Goal: Navigation & Orientation: Find specific page/section

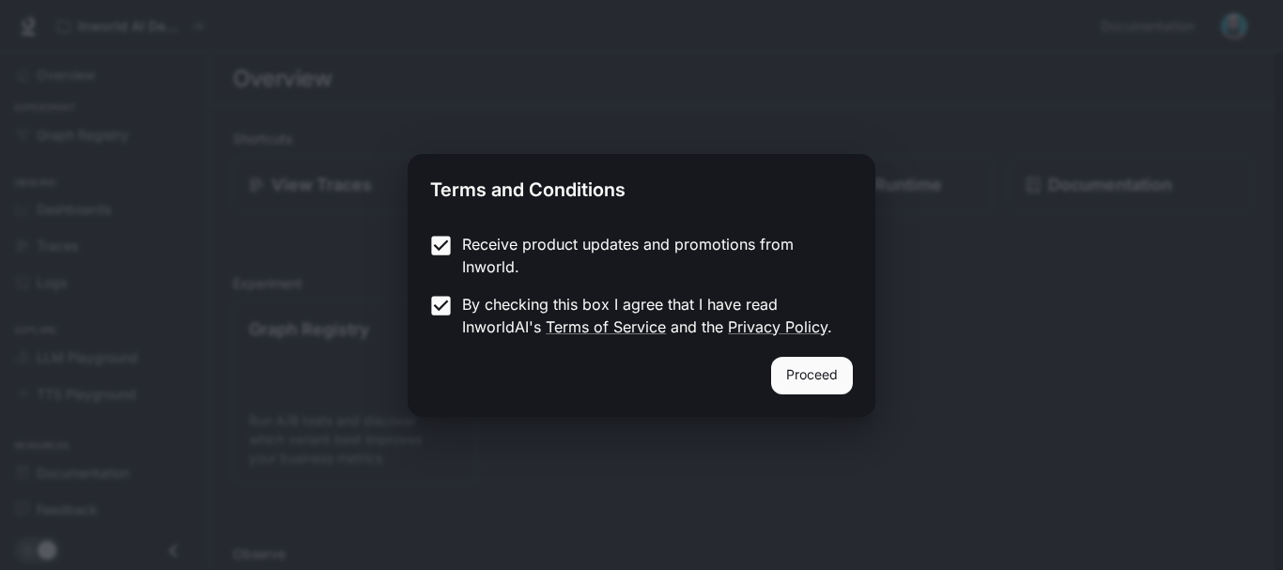
click at [812, 371] on button "Proceed" at bounding box center [812, 376] width 82 height 38
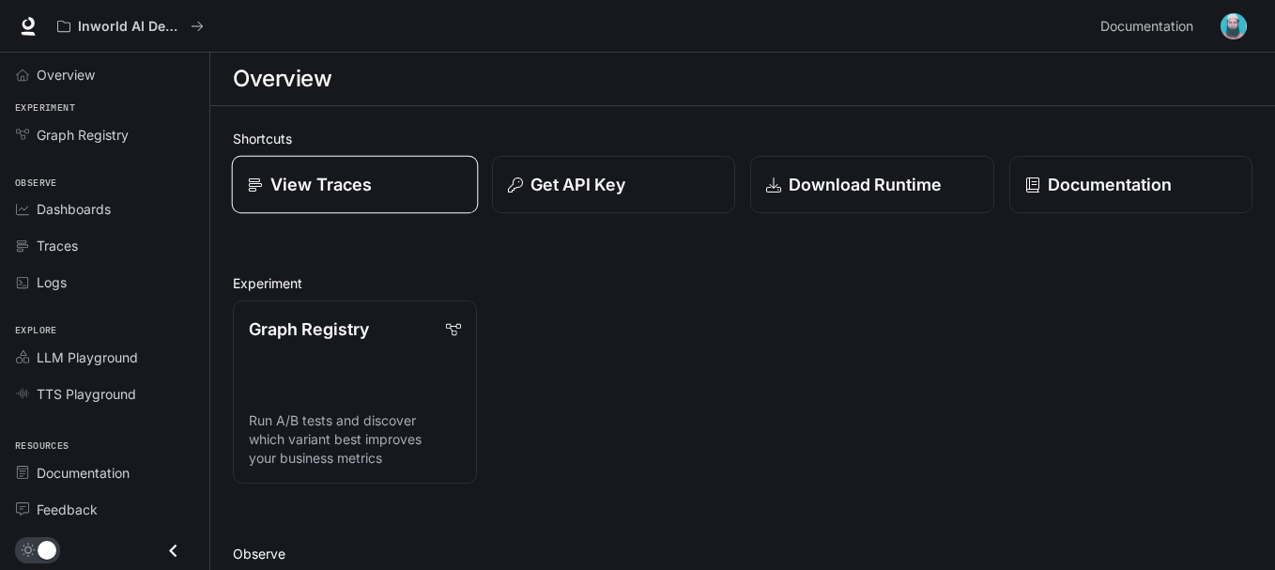
click at [309, 182] on p "View Traces" at bounding box center [320, 184] width 101 height 25
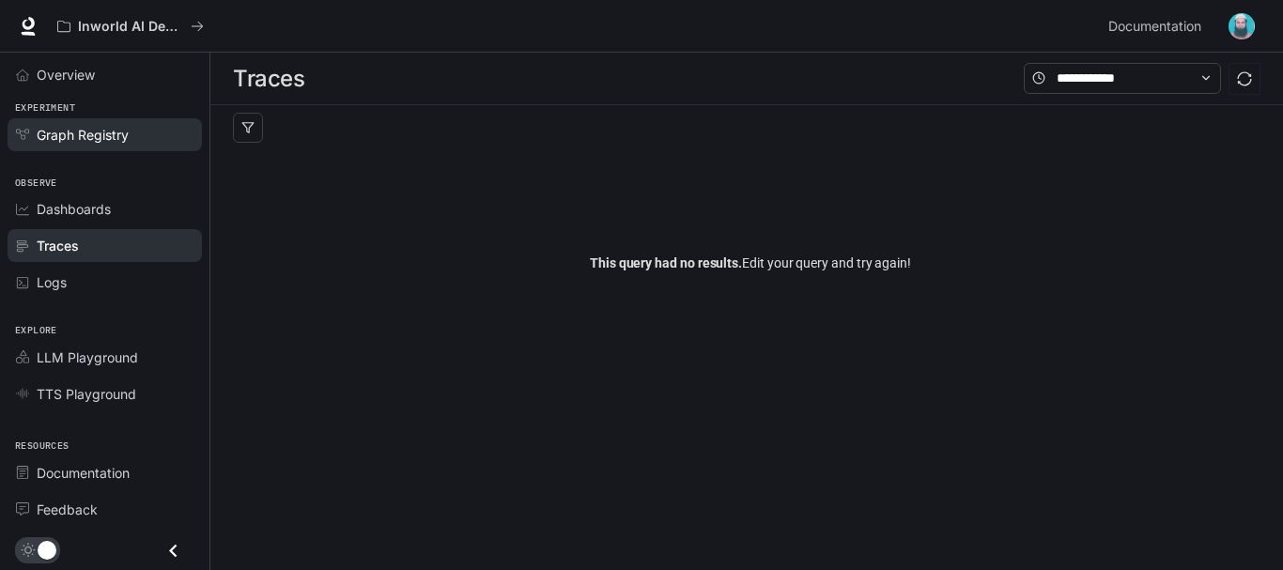
click at [100, 141] on span "Graph Registry" at bounding box center [83, 135] width 92 height 20
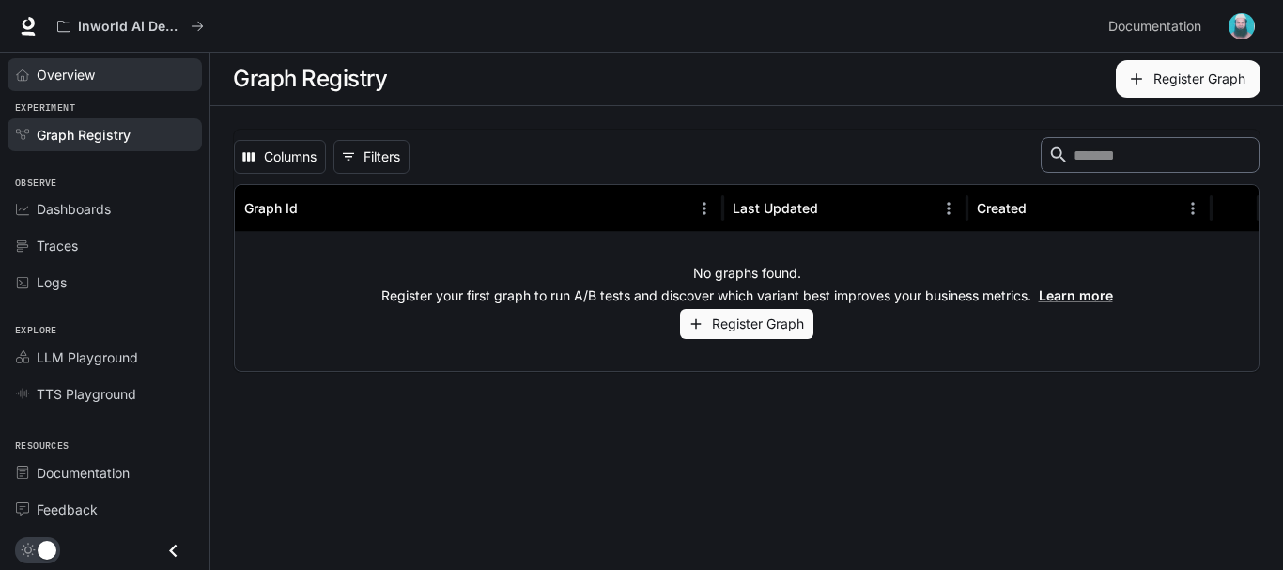
click at [107, 77] on div "Overview" at bounding box center [115, 75] width 157 height 20
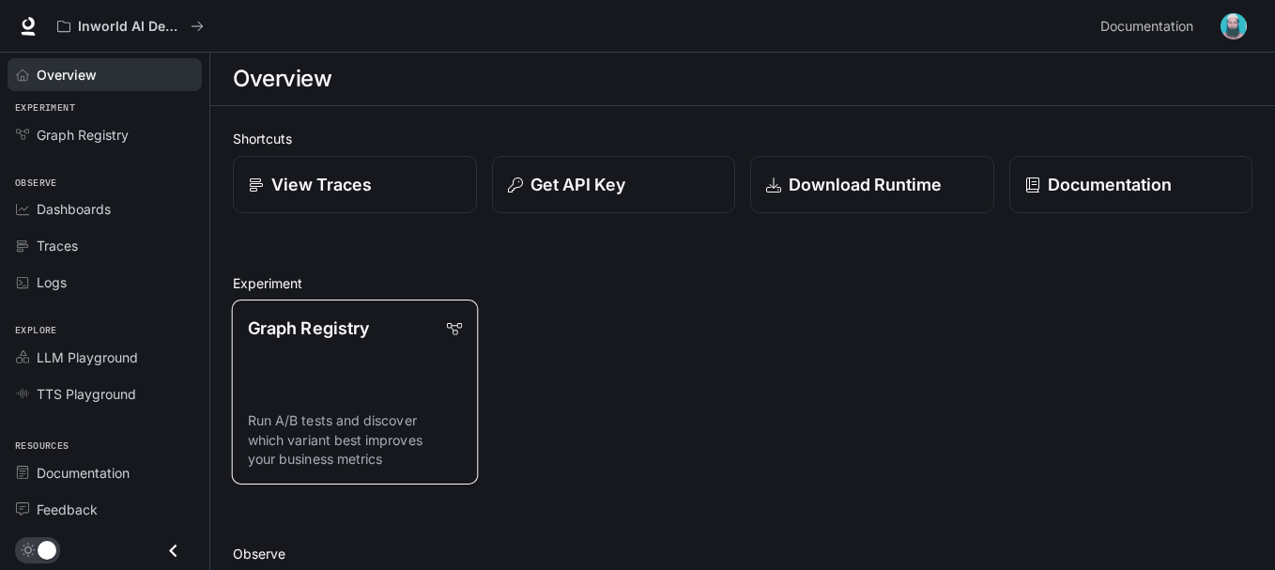
click at [394, 352] on link "Graph Registry Run A/B tests and discover which variant best improves your busi…" at bounding box center [355, 392] width 246 height 185
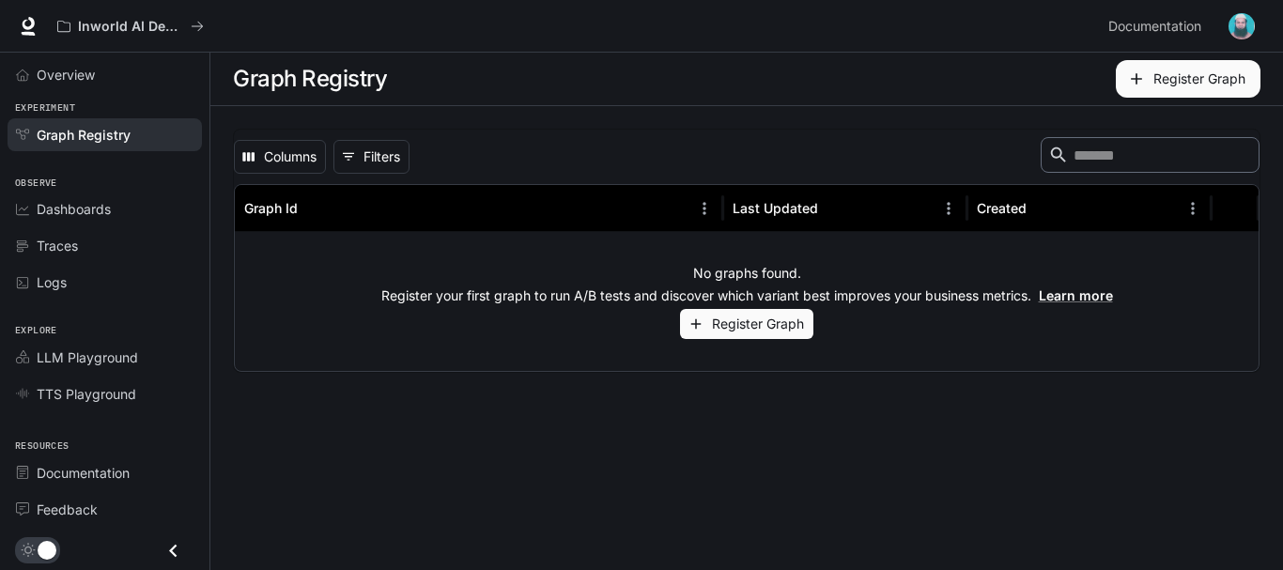
click at [718, 331] on button "Register Graph" at bounding box center [746, 324] width 133 height 31
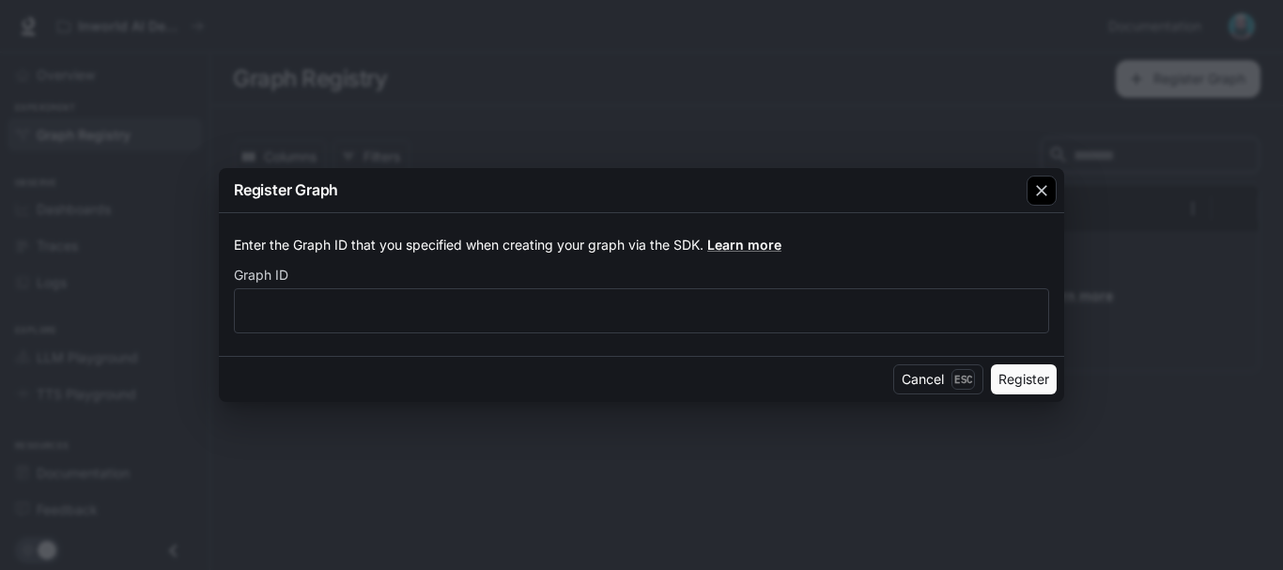
click at [1042, 192] on icon "button" at bounding box center [1041, 190] width 11 height 11
